Goal: Find specific page/section: Find specific page/section

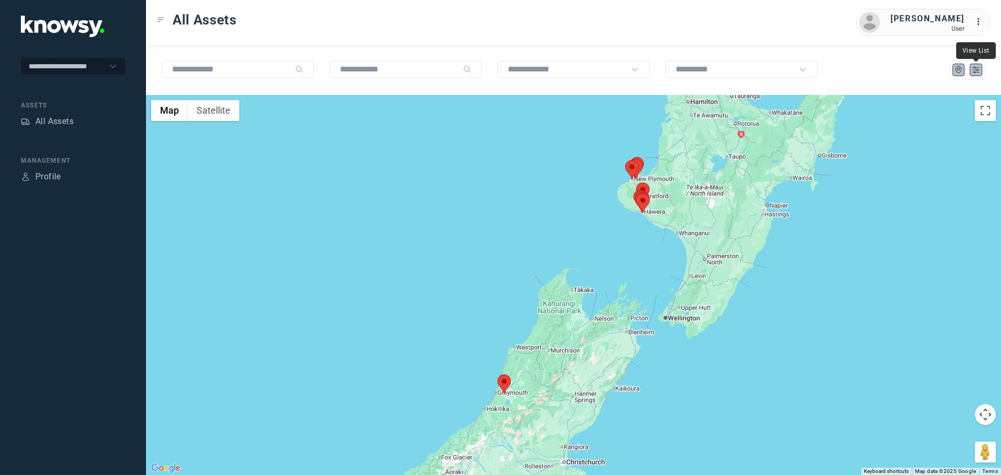
click at [974, 72] on icon "List" at bounding box center [975, 69] width 9 height 9
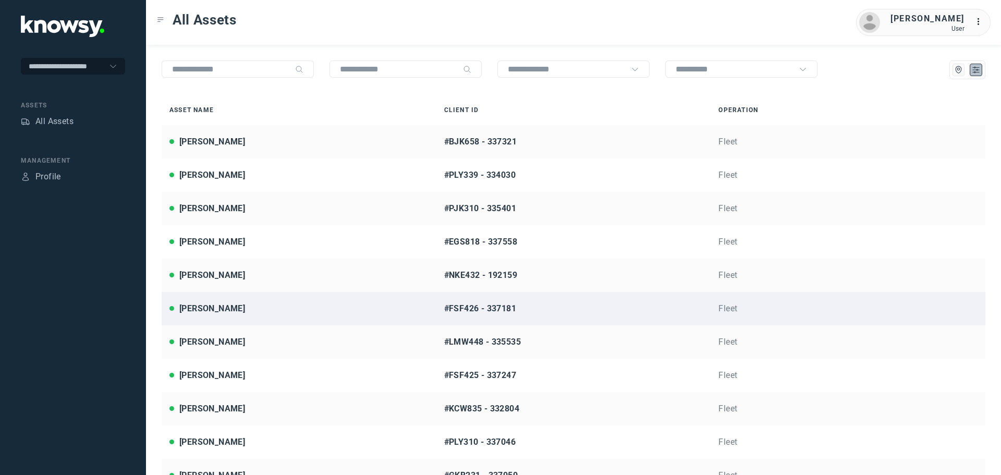
click at [236, 308] on div "[PERSON_NAME]" at bounding box center [298, 308] width 259 height 13
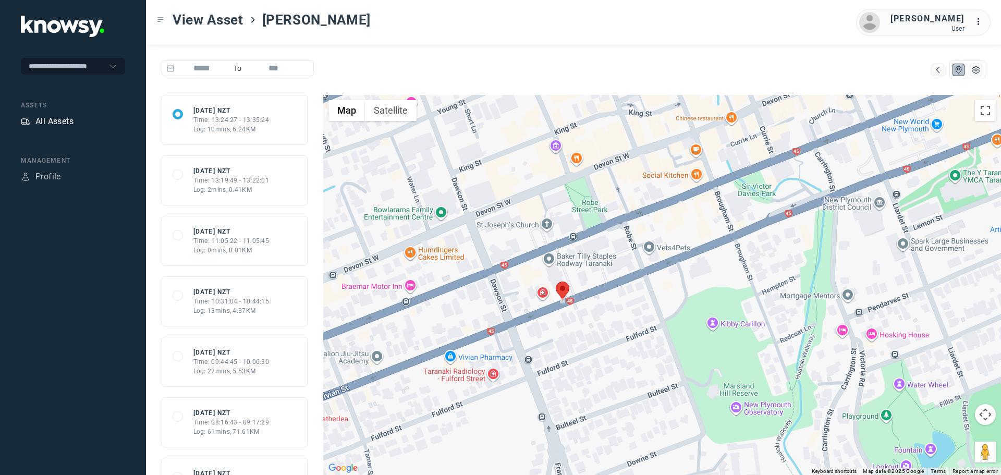
click at [67, 125] on div "All Assets" at bounding box center [54, 121] width 38 height 13
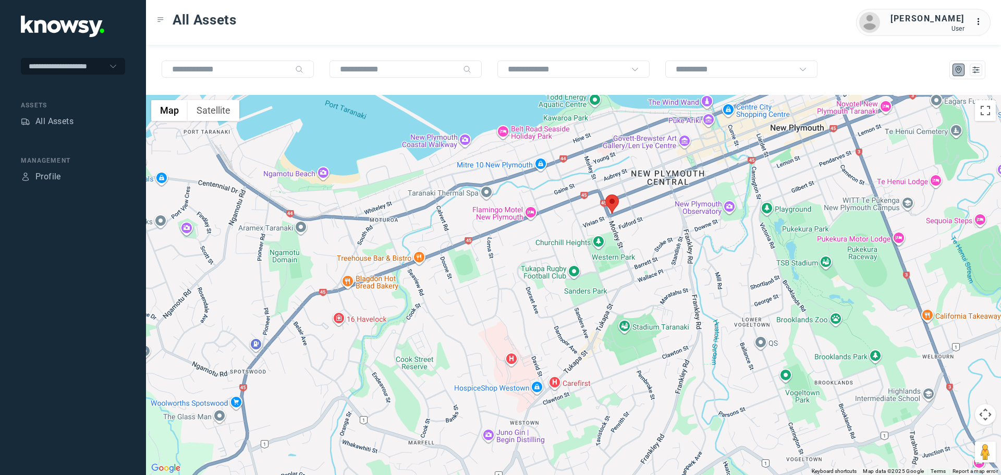
click at [605, 194] on area at bounding box center [605, 194] width 0 height 0
click at [612, 194] on span "View Asset" at bounding box center [602, 197] width 42 height 7
